Goal: Information Seeking & Learning: Learn about a topic

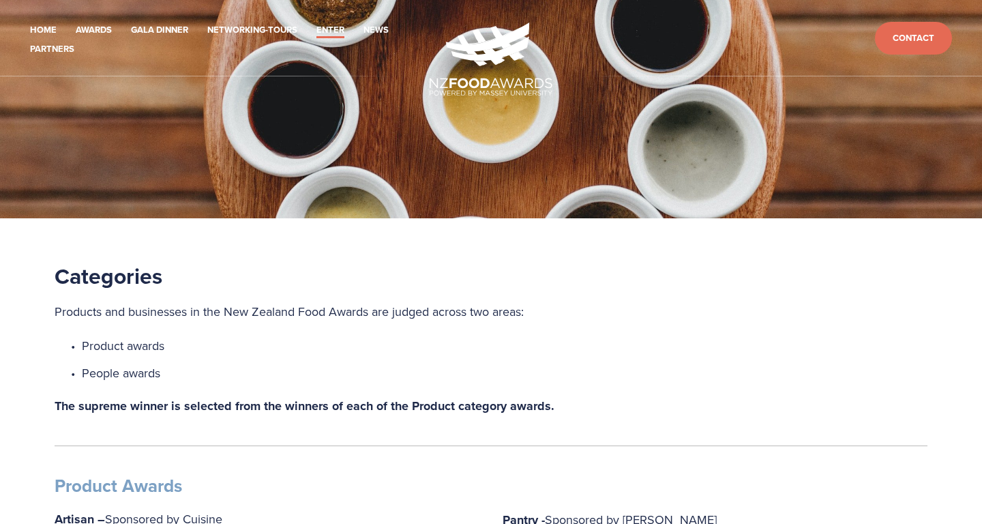
scroll to position [333, 0]
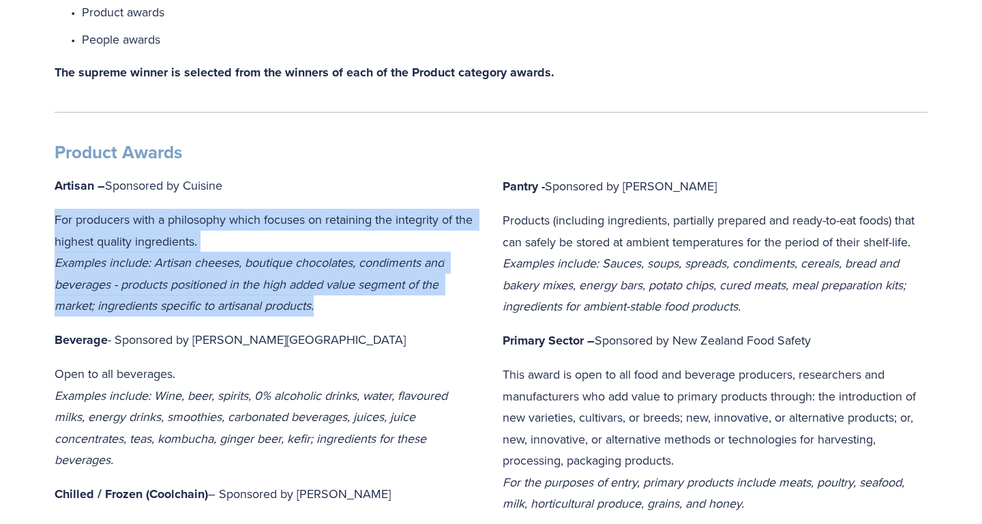
drag, startPoint x: 318, startPoint y: 305, endPoint x: 45, endPoint y: 218, distance: 286.4
copy p "For producers with a philosophy which focuses on retaining the integrity of the…"
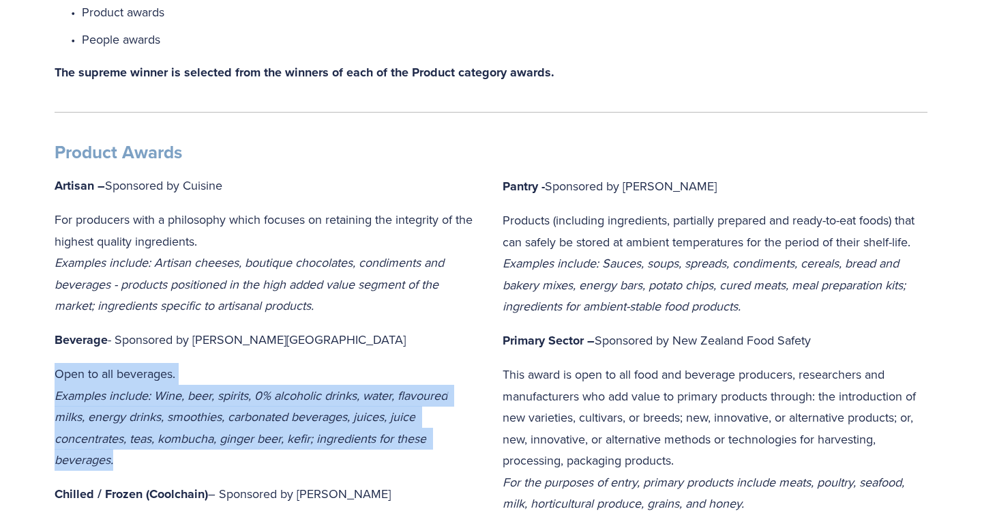
drag, startPoint x: 123, startPoint y: 456, endPoint x: 46, endPoint y: 366, distance: 118.0
copy p "Open to all beverages. Examples include: Wine, beer, spirits, 0% alcoholic drin…"
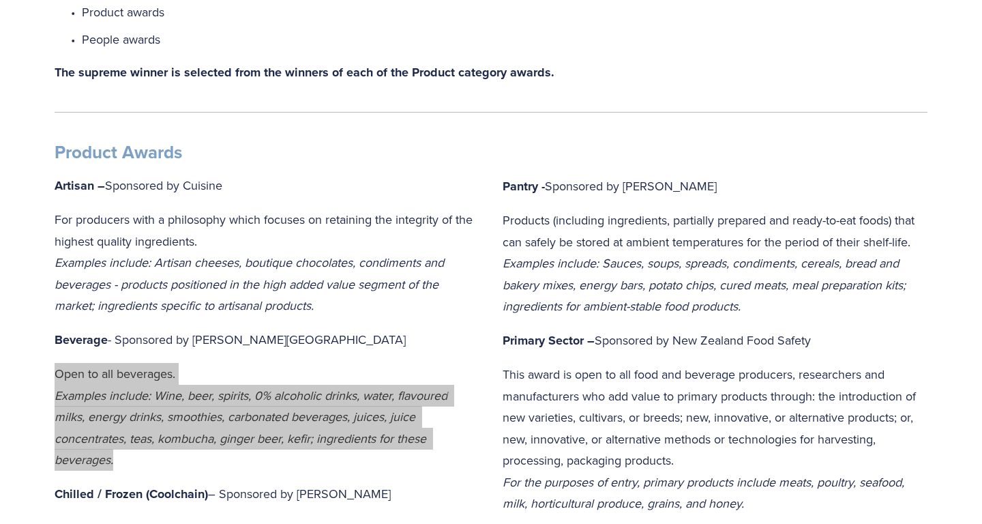
click at [83, 440] on em "Examples include: Wine, beer, spirits, 0% alcoholic drinks, water, flavoured mi…" at bounding box center [253, 428] width 396 height 82
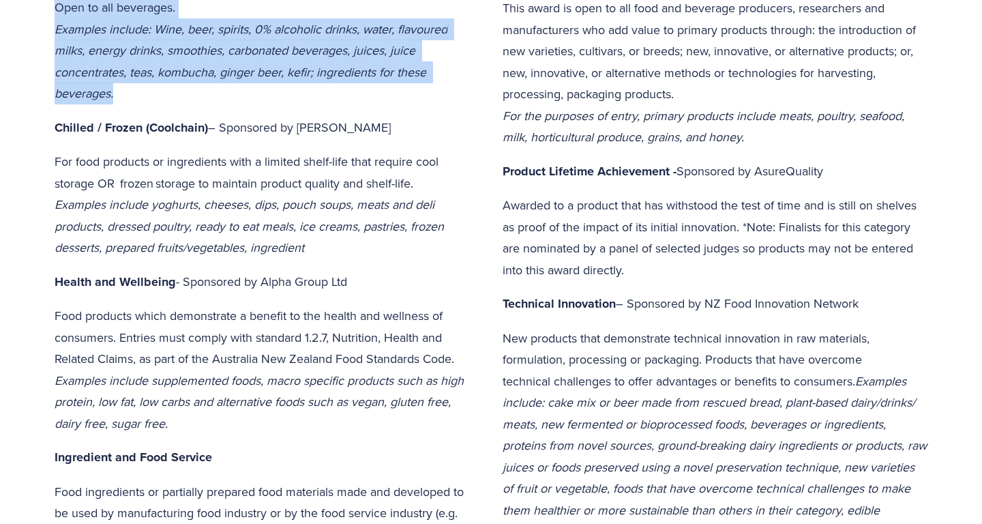
scroll to position [704, 0]
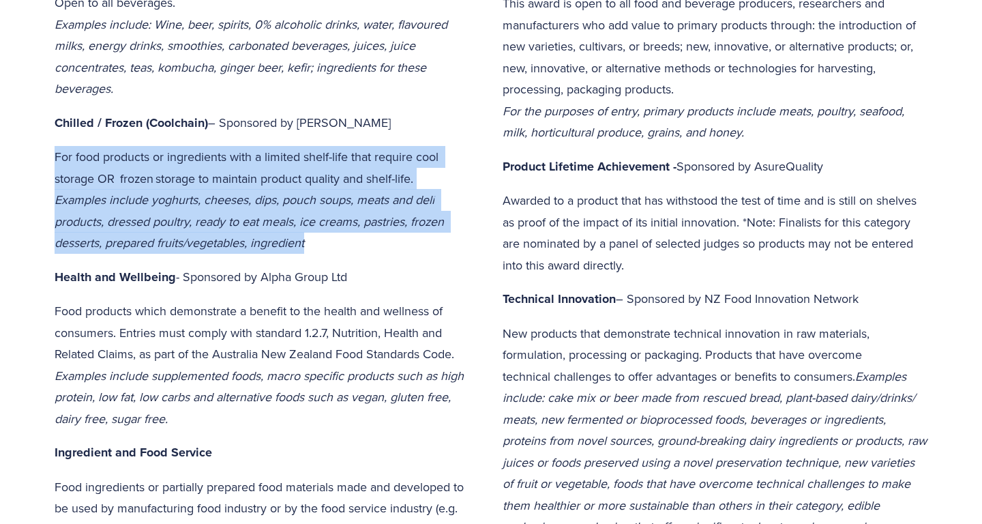
drag, startPoint x: 327, startPoint y: 237, endPoint x: 48, endPoint y: 162, distance: 288.8
click at [48, 159] on div "Product Awards Artisan – Sponsored by Cuisine For producers with a philosophy w…" at bounding box center [267, 231] width 448 height 944
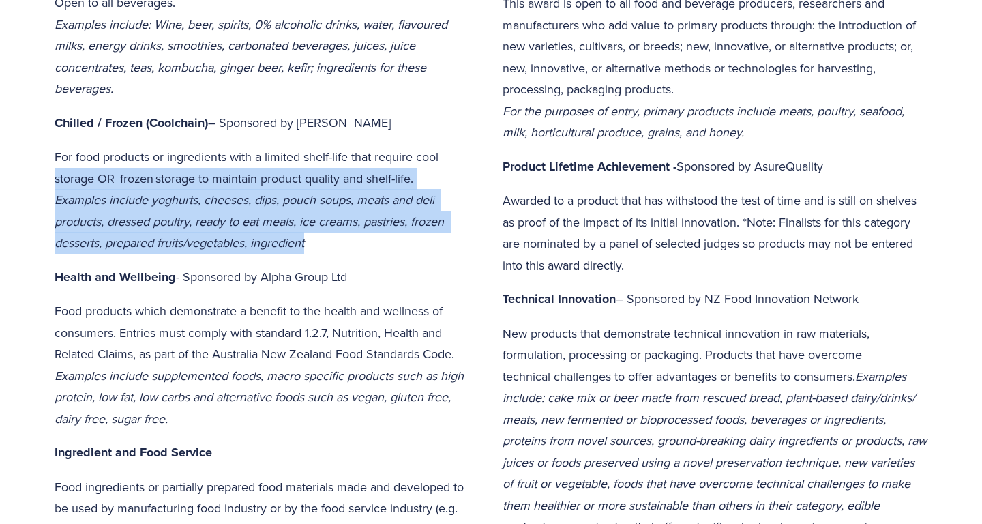
copy p "storage OR   frozen   storage to maintain product quality and shelf-life.  Exam…"
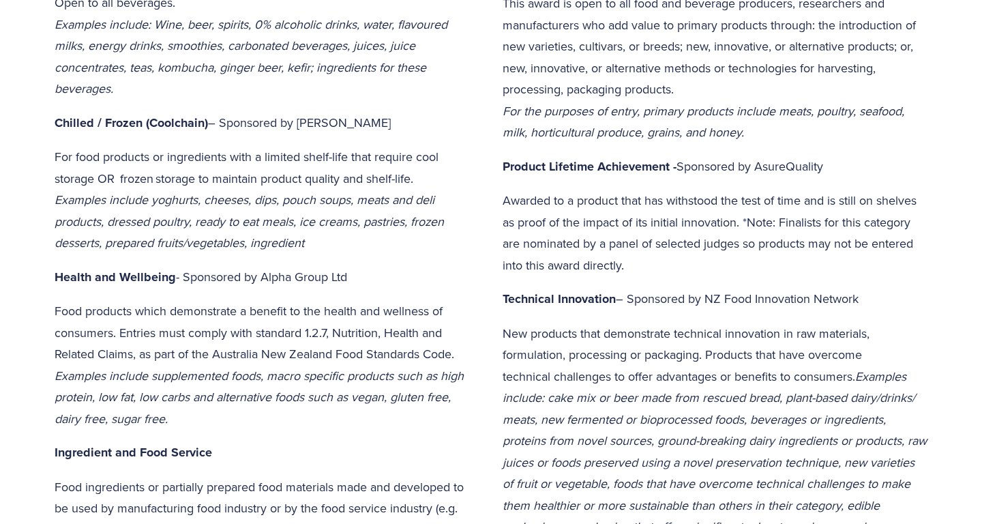
click at [321, 235] on p "For food products or ingredients with a limited shelf-life that require cool st…" at bounding box center [267, 200] width 425 height 108
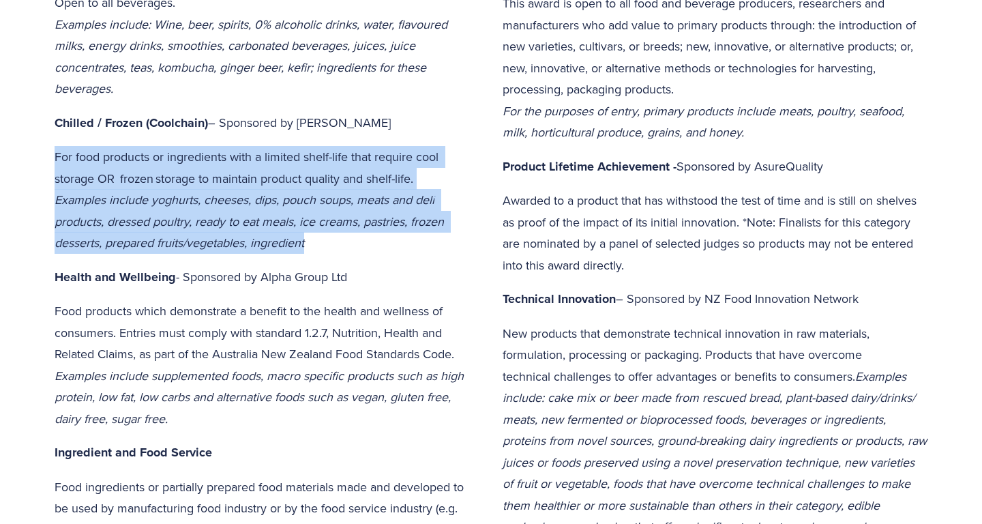
drag, startPoint x: 321, startPoint y: 235, endPoint x: 54, endPoint y: 151, distance: 280.0
click at [54, 149] on div "Product Awards Artisan – Sponsored by Cuisine For producers with a philosophy w…" at bounding box center [267, 231] width 448 height 944
copy p "For food products or ingredients with a limited shelf-life that require cool st…"
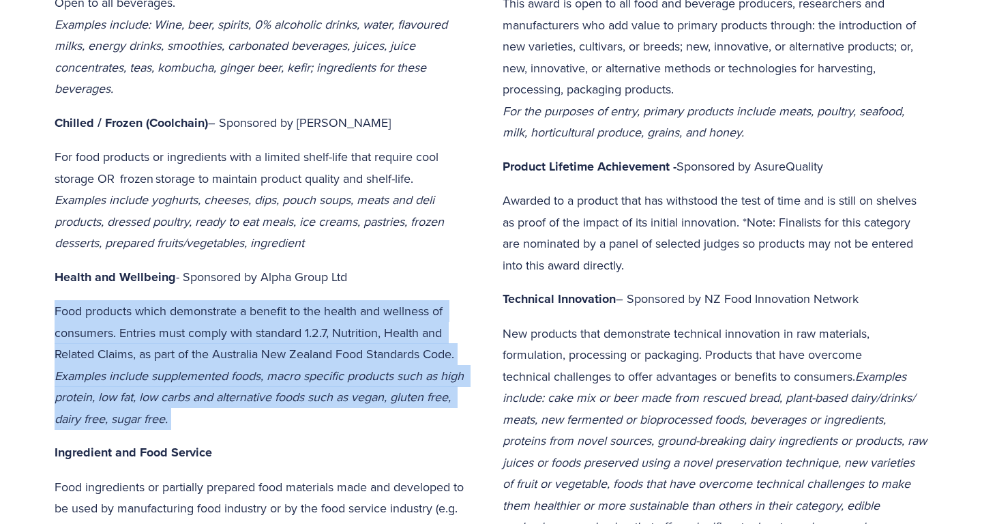
drag, startPoint x: 181, startPoint y: 412, endPoint x: 48, endPoint y: 304, distance: 171.7
click at [48, 304] on div "Product Awards Artisan – Sponsored by Cuisine For producers with a philosophy w…" at bounding box center [267, 231] width 448 height 944
copy p "Food products which demonstrate a benefit to the health and wellness of consume…"
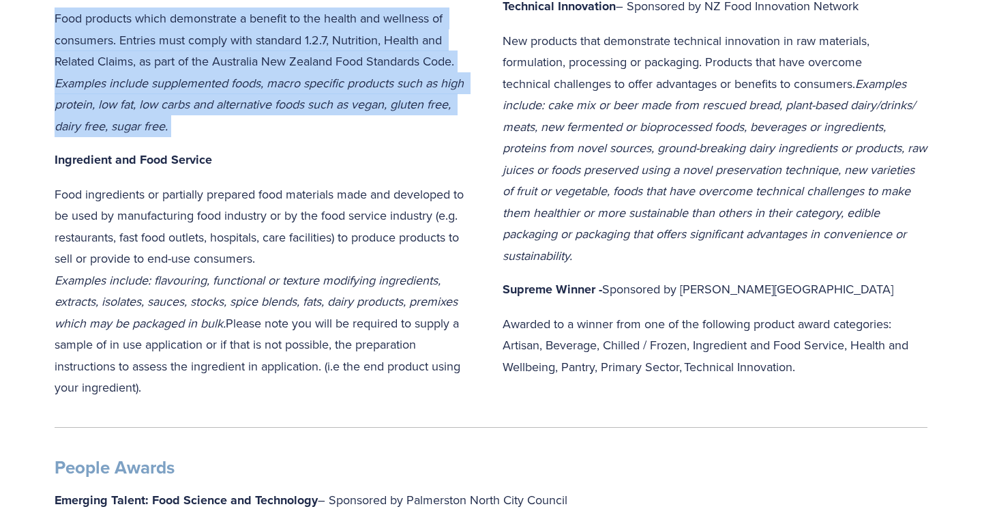
scroll to position [994, 0]
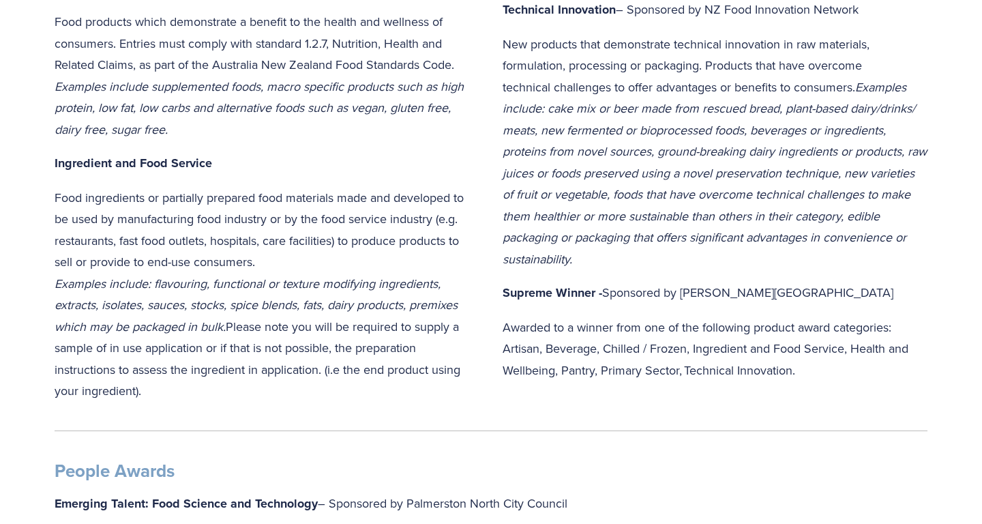
click at [153, 377] on p "Food ingredients or partially prepared food materials made and developed to be …" at bounding box center [267, 294] width 425 height 215
drag, startPoint x: 152, startPoint y: 376, endPoint x: 46, endPoint y: 213, distance: 194.2
click at [149, 365] on p "Food ingredients or partially prepared food materials made and developed to be …" at bounding box center [267, 294] width 425 height 215
drag, startPoint x: 147, startPoint y: 374, endPoint x: 53, endPoint y: 190, distance: 205.9
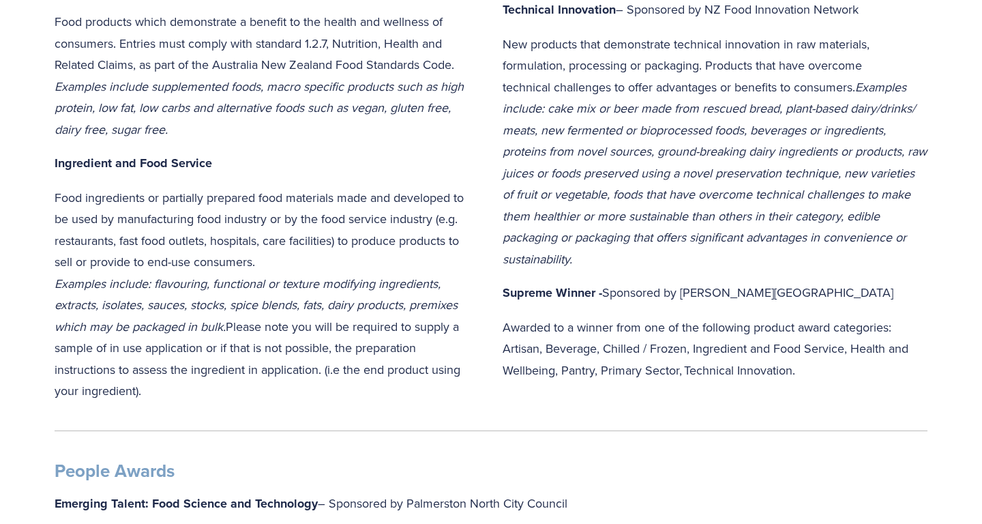
copy p "Food ingredients or partially prepared food materials made and developed to be …"
